Goal: Find specific page/section: Find specific page/section

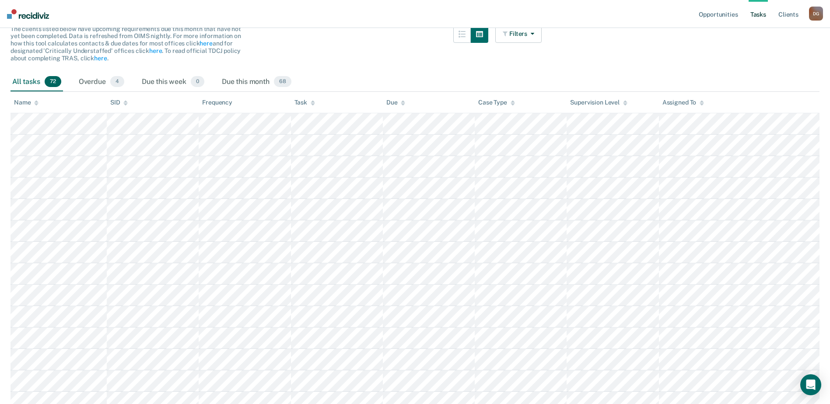
scroll to position [44, 0]
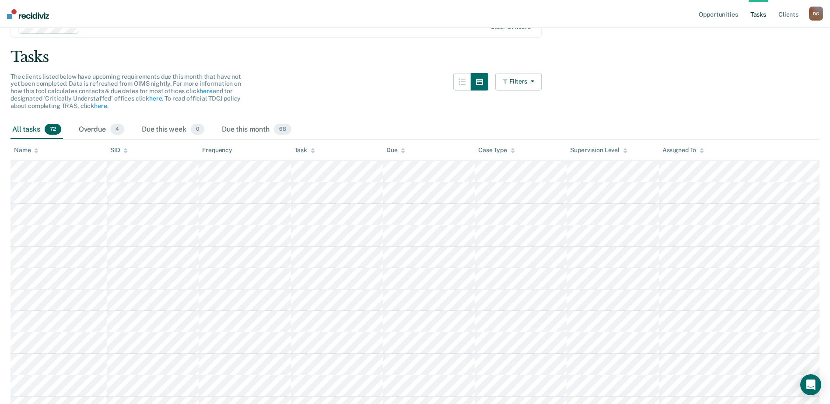
click at [309, 151] on div "Task" at bounding box center [304, 150] width 21 height 7
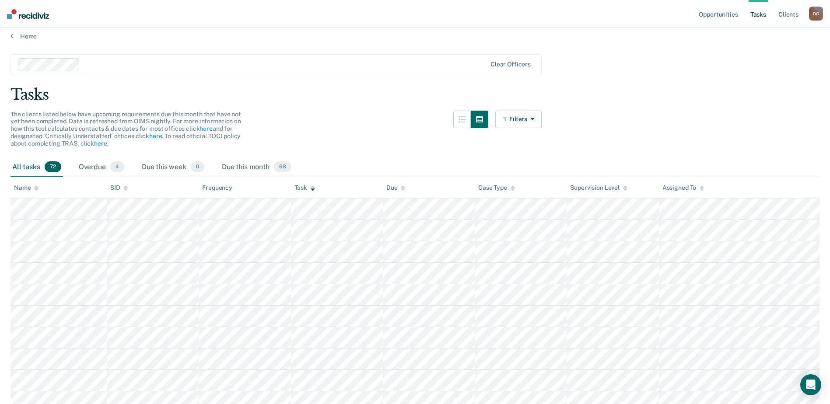
scroll to position [0, 0]
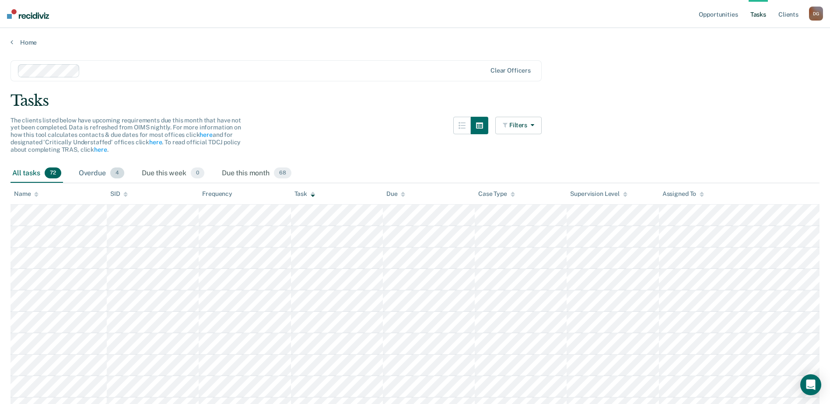
click at [94, 176] on div "Overdue 4" at bounding box center [101, 173] width 49 height 19
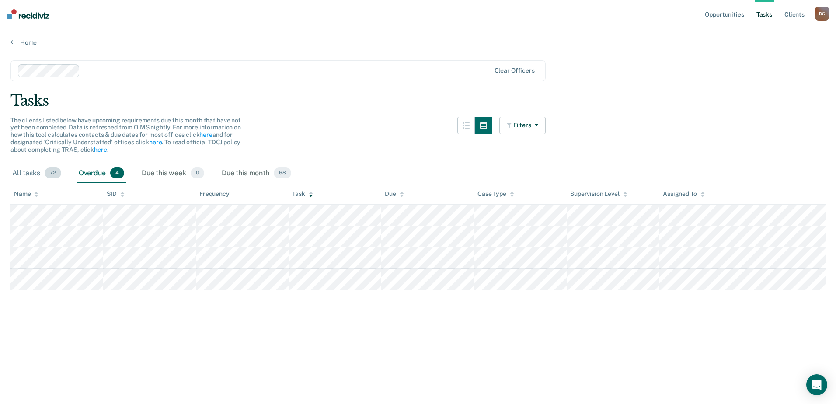
click at [21, 176] on div "All tasks 72" at bounding box center [36, 173] width 52 height 19
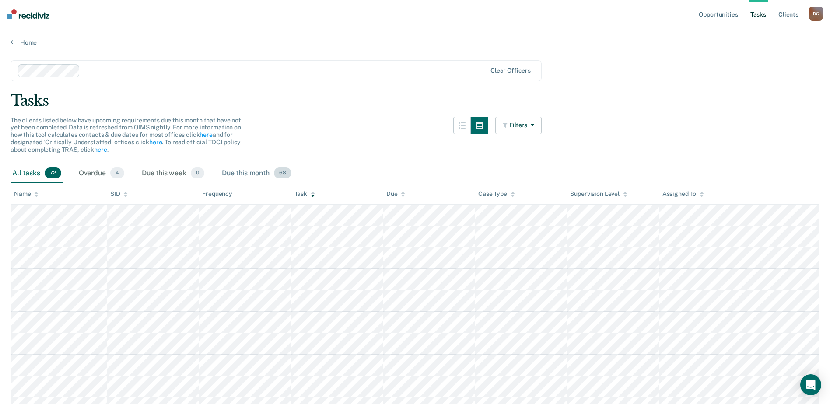
click at [239, 175] on div "Due this month 68" at bounding box center [256, 173] width 73 height 19
click at [41, 173] on div "All tasks 72" at bounding box center [36, 173] width 52 height 19
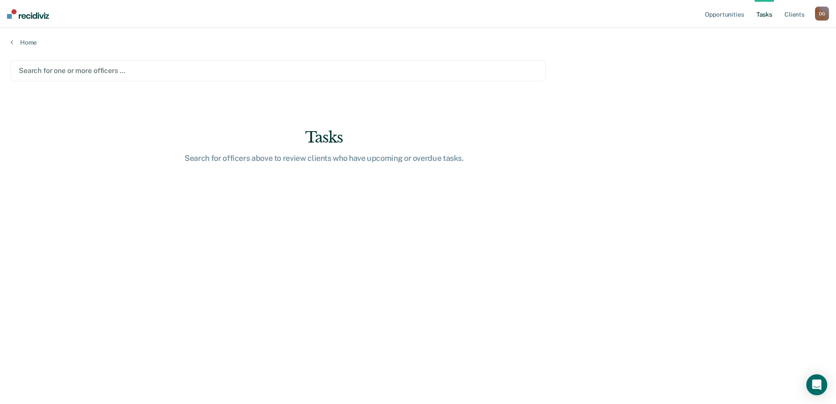
click at [70, 70] on div at bounding box center [278, 71] width 519 height 10
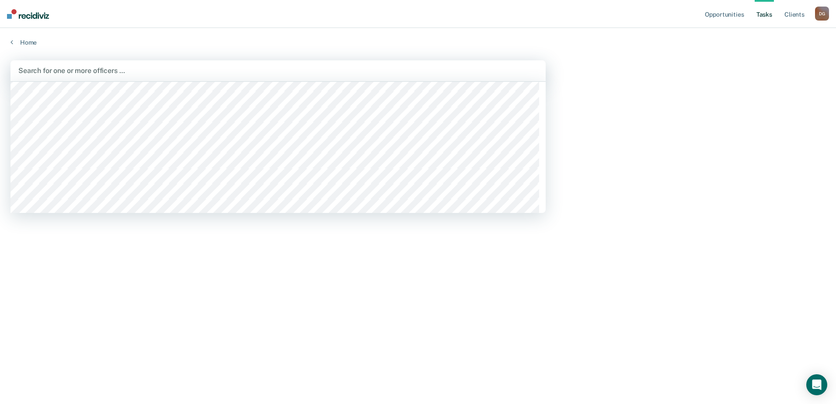
scroll to position [481, 0]
click at [125, 70] on div at bounding box center [278, 71] width 520 height 10
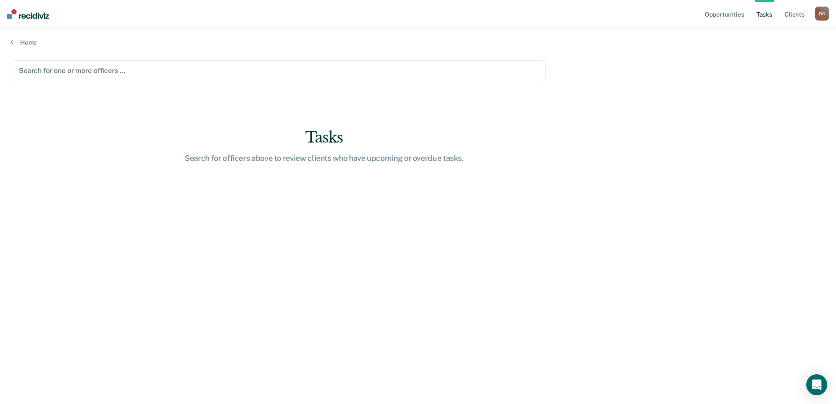
click at [125, 70] on div at bounding box center [278, 71] width 519 height 10
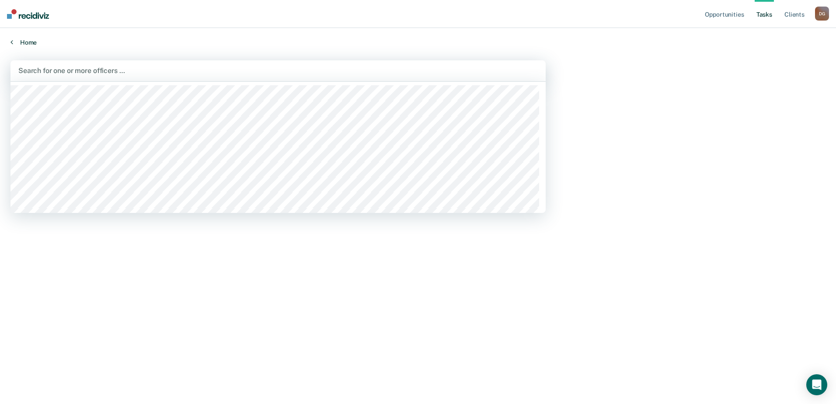
click at [133, 38] on link "Home" at bounding box center [417, 42] width 815 height 8
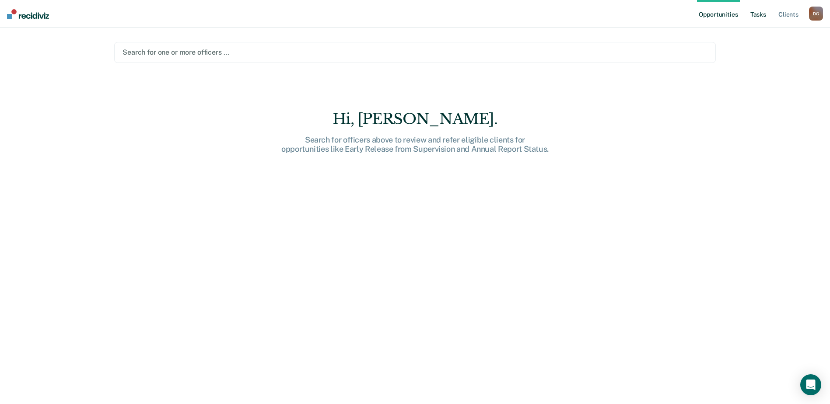
click at [761, 17] on link "Tasks" at bounding box center [757, 14] width 19 height 28
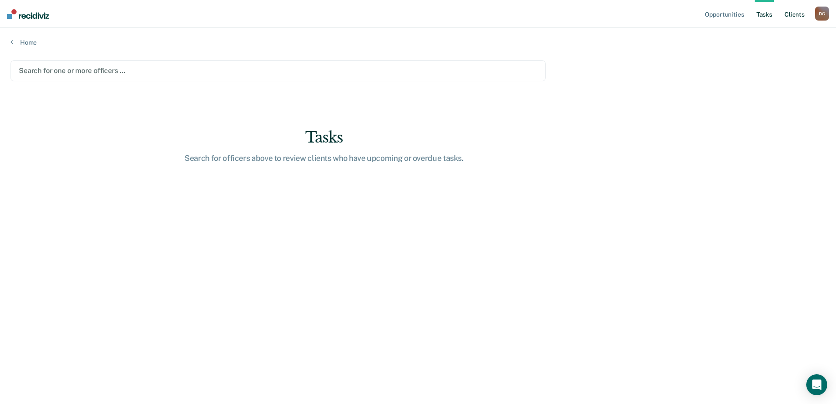
click at [793, 19] on link "Client s" at bounding box center [795, 14] width 24 height 28
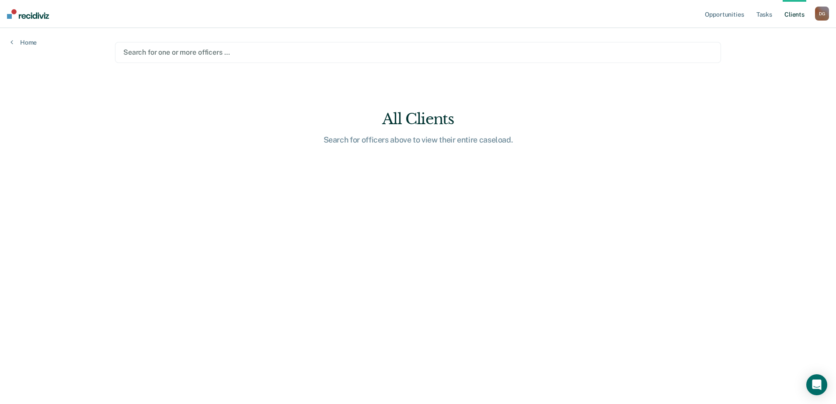
click at [821, 14] on div "D G" at bounding box center [822, 14] width 14 height 14
click at [591, 45] on div "Search for one or more officers …" at bounding box center [418, 52] width 606 height 21
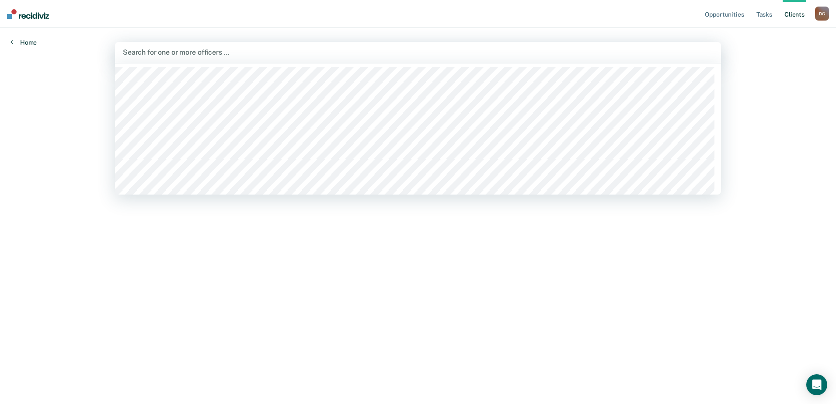
click at [18, 42] on link "Home" at bounding box center [23, 42] width 26 height 8
